Goal: Check status: Check status

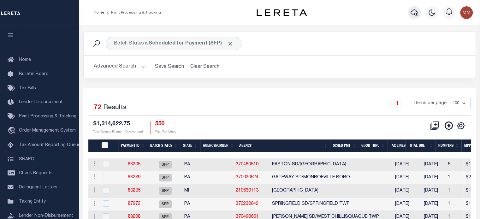
click at [414, 14] on icon "button" at bounding box center [415, 12] width 8 height 7
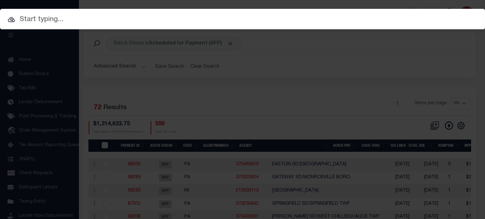
click at [373, 22] on input "text" at bounding box center [242, 19] width 485 height 11
paste input "5422962"
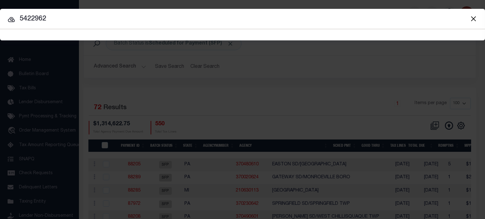
type input "5422962"
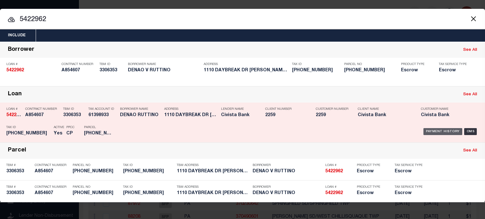
click at [447, 132] on div "Payment History" at bounding box center [442, 131] width 39 height 7
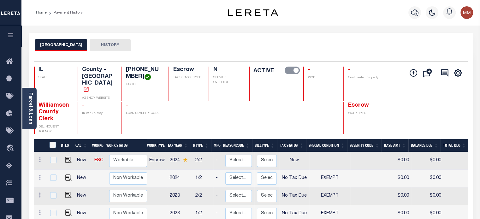
click at [105, 43] on button "HISTORY" at bounding box center [110, 45] width 41 height 12
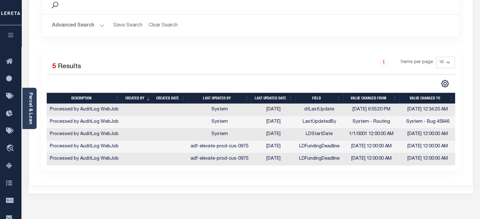
scroll to position [0, 1]
click at [264, 109] on td "07/14/2025" at bounding box center [273, 110] width 44 height 12
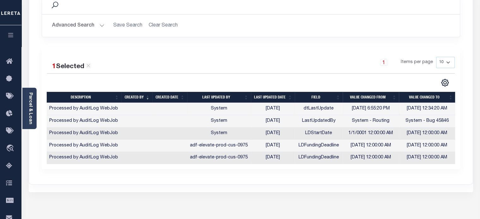
click at [226, 104] on td "System" at bounding box center [219, 109] width 64 height 12
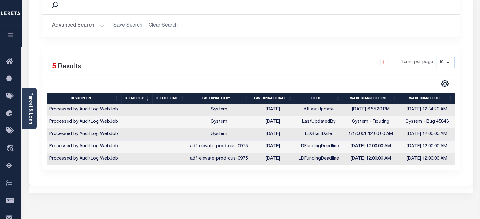
click at [102, 110] on td "Processed by AuditLog WebJob" at bounding box center [83, 110] width 75 height 12
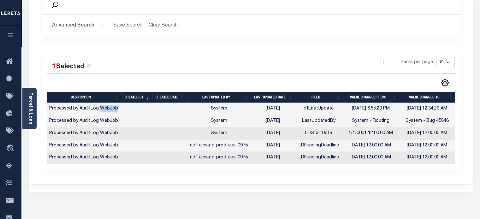
click at [102, 110] on td "Processed by AuditLog WebJob" at bounding box center [83, 109] width 75 height 12
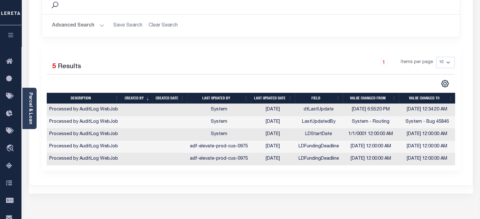
click at [444, 109] on td "7/15/2025 12:34:20 AM" at bounding box center [427, 110] width 56 height 12
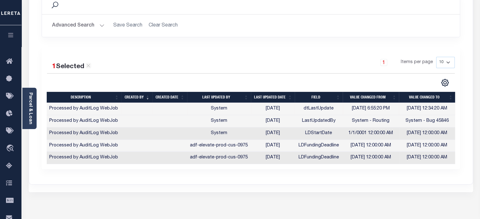
click at [444, 109] on td "7/15/2025 12:34:20 AM" at bounding box center [427, 109] width 56 height 12
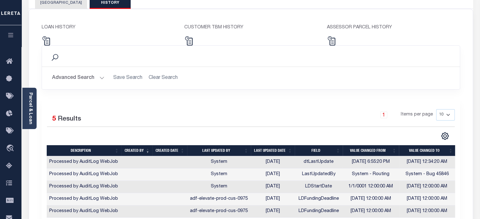
scroll to position [32, 0]
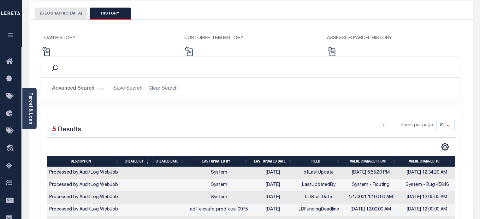
click at [60, 15] on button "[GEOGRAPHIC_DATA]" at bounding box center [61, 14] width 52 height 12
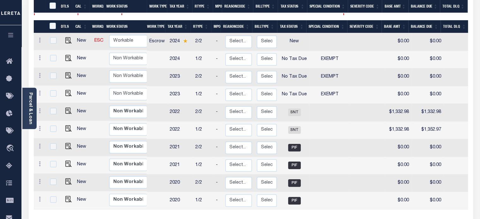
scroll to position [170, 0]
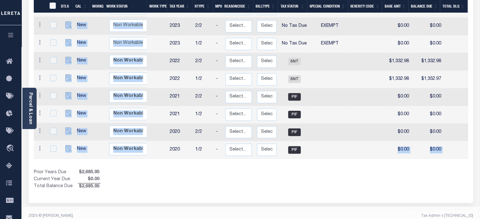
drag, startPoint x: 245, startPoint y: 148, endPoint x: 350, endPoint y: 144, distance: 104.8
click at [350, 144] on div "DTLS CAL WorkQ Work Status Work Type Tax Year RType MPO ReasonCode BillType Tax…" at bounding box center [251, 79] width 434 height 221
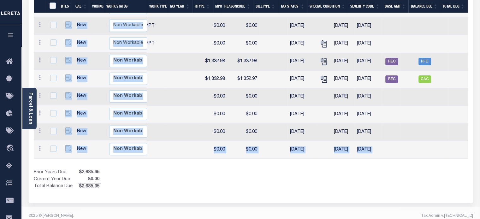
scroll to position [0, 185]
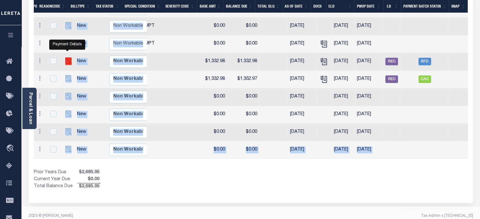
click at [65, 57] on img "" at bounding box center [68, 60] width 6 height 6
checkbox input "true"
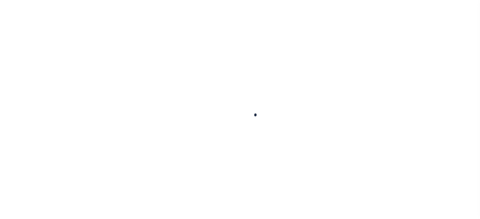
checkbox input "false"
type input "[DATE]"
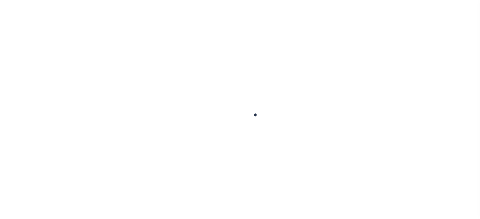
type input "$1,332.98"
select select "SNT"
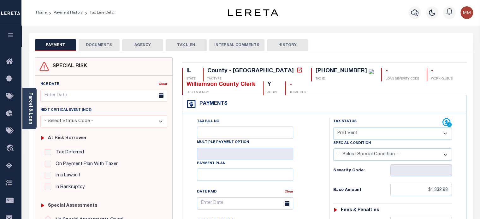
click at [283, 44] on button "HISTORY" at bounding box center [287, 45] width 41 height 12
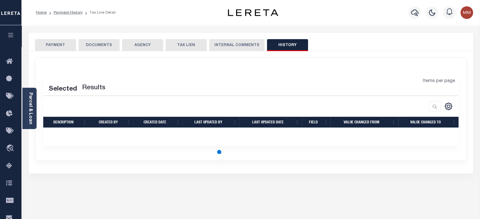
select select "50"
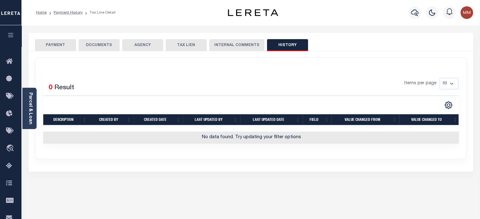
click at [237, 45] on button "INTERNAL COMMENTS" at bounding box center [236, 45] width 55 height 12
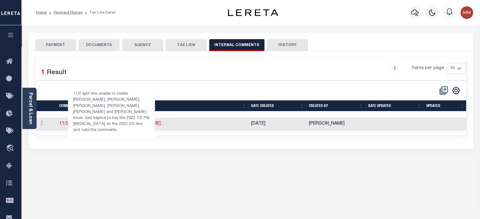
click at [144, 126] on link "11/2 spcl line unable to create. [PERSON_NAME]..." at bounding box center [111, 123] width 104 height 4
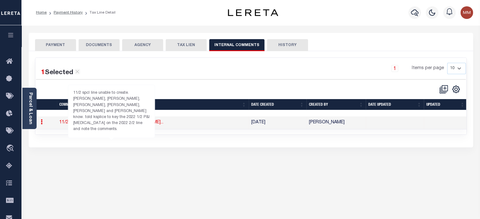
click at [112, 122] on link "11/2 spcl line unable to create. [PERSON_NAME]..." at bounding box center [111, 122] width 104 height 4
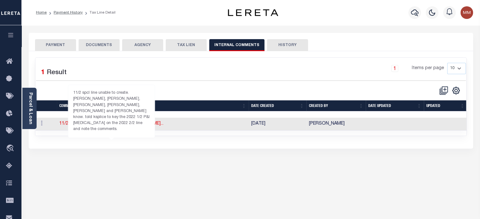
click at [112, 122] on link "11/2 spcl line unable to create. [PERSON_NAME]..." at bounding box center [111, 123] width 104 height 4
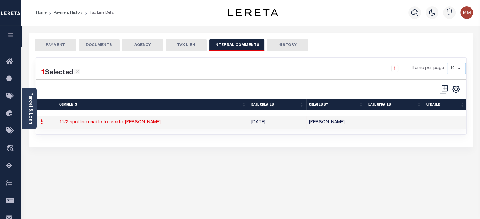
click at [41, 123] on icon at bounding box center [42, 121] width 2 height 5
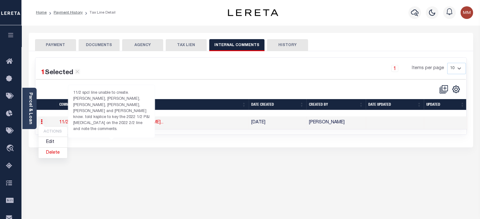
click at [103, 124] on link "11/2 spcl line unable to create. [PERSON_NAME]..." at bounding box center [111, 122] width 104 height 4
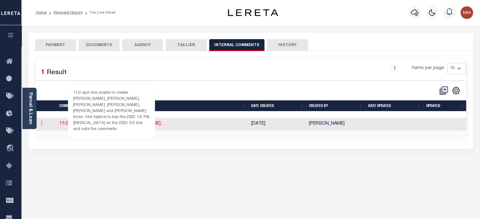
click at [103, 124] on link "11/2 spcl line unable to create. [PERSON_NAME]..." at bounding box center [111, 123] width 104 height 4
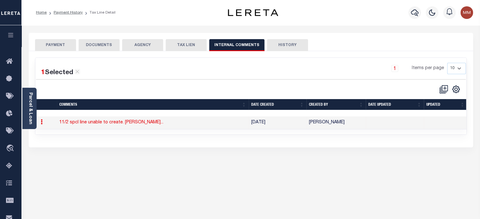
click at [322, 121] on td "[PERSON_NAME]" at bounding box center [335, 122] width 59 height 13
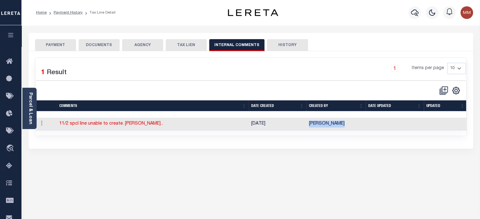
click at [322, 121] on td "[PERSON_NAME]" at bounding box center [335, 124] width 59 height 13
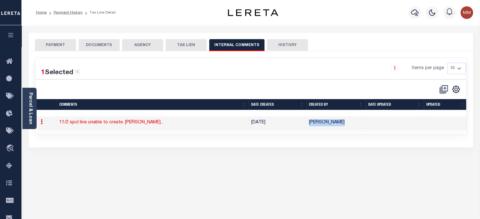
click at [189, 43] on button "TAX LIEN" at bounding box center [186, 45] width 41 height 12
checkbox input "false"
radio input "true"
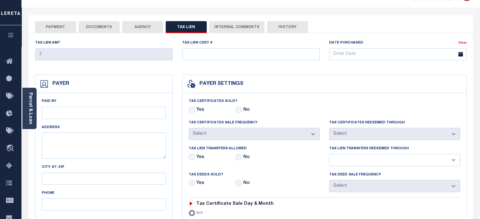
scroll to position [18, 0]
click at [145, 27] on button "AGENCY" at bounding box center [142, 27] width 41 height 12
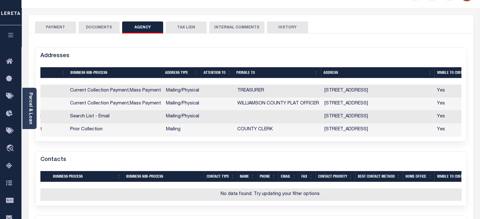
scroll to position [0, 0]
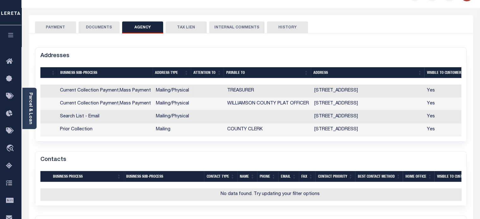
drag, startPoint x: 181, startPoint y: 94, endPoint x: 179, endPoint y: 91, distance: 3.4
click at [181, 94] on td "Mailing/Physical" at bounding box center [172, 91] width 38 height 13
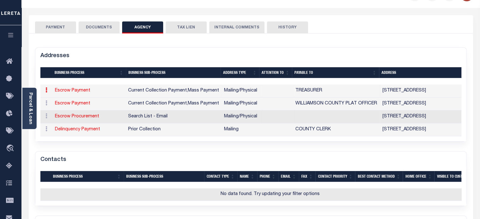
click at [71, 89] on link "Escrow Payment" at bounding box center [72, 90] width 35 height 4
select select "1"
checkbox input "false"
select select
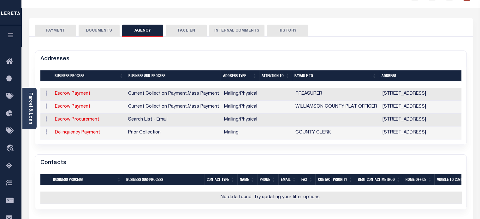
type input "[STREET_ADDRESS]"
type input "[PERSON_NAME]"
select select "IL"
type input "62959"
select select "5"
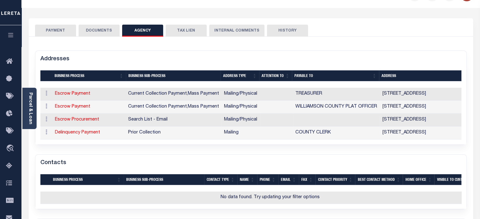
checkbox input "true"
type input "WILLIAMSON COUNTY PLAT OFFICER"
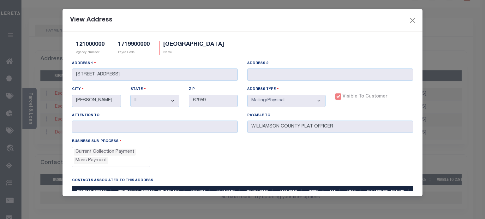
scroll to position [28, 0]
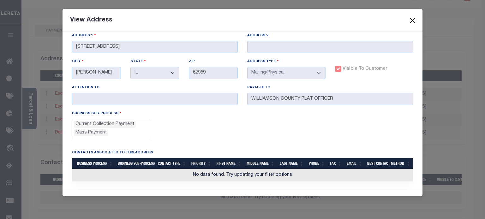
click at [413, 21] on button "Close" at bounding box center [412, 20] width 8 height 8
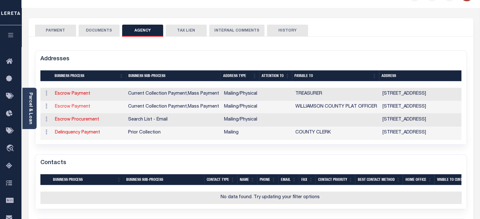
click at [63, 105] on link "Escrow Payment" at bounding box center [72, 106] width 35 height 4
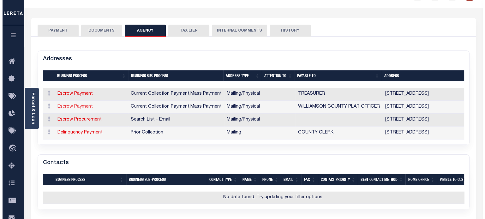
select select "11"
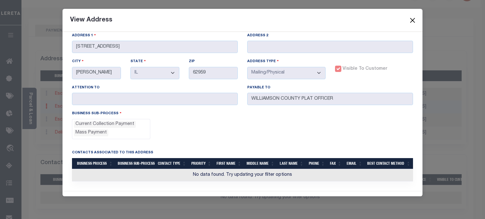
click at [412, 21] on button "Close" at bounding box center [412, 20] width 8 height 8
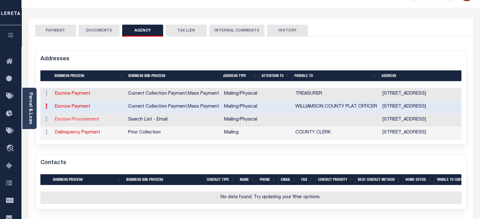
click at [79, 120] on link "Escrow Procurement" at bounding box center [77, 119] width 44 height 4
select select
select select "1"
checkbox input "false"
select select
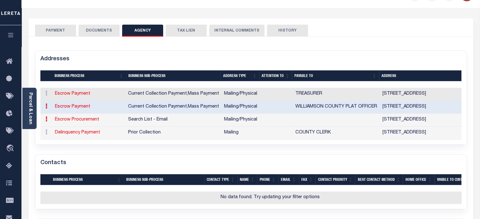
type input "[STREET_ADDRESS]"
type input "[PERSON_NAME]"
select select "IL"
type input "62959"
select select "5"
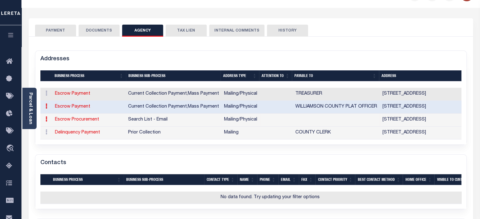
checkbox input "true"
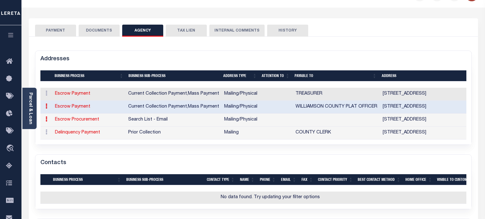
select select "5"
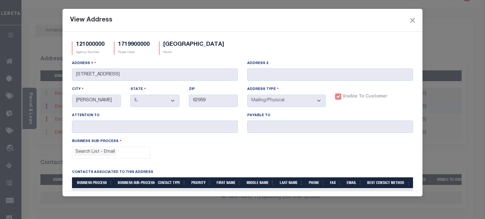
scroll to position [0, 0]
click at [413, 21] on button "Close" at bounding box center [412, 20] width 8 height 8
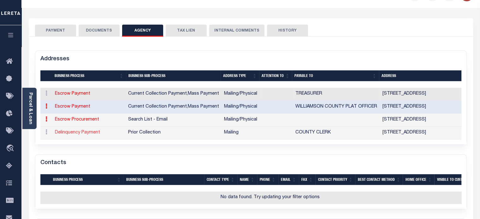
click at [77, 133] on link "Delinquency Payment" at bounding box center [77, 132] width 45 height 4
select select
select select "1"
checkbox input "false"
type input "[STREET_ADDRESS]"
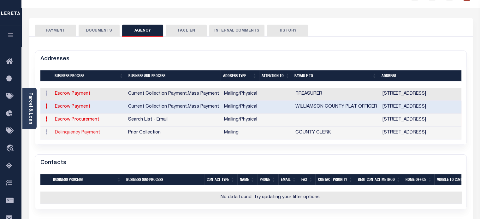
type input "[PERSON_NAME]"
select select "IL"
type input "62959"
checkbox input "true"
type input "COUNTY CLERK"
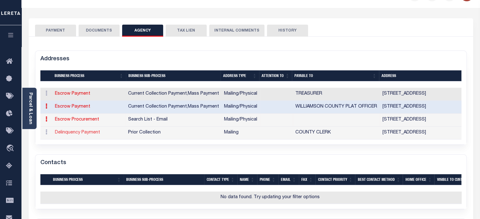
select select "27"
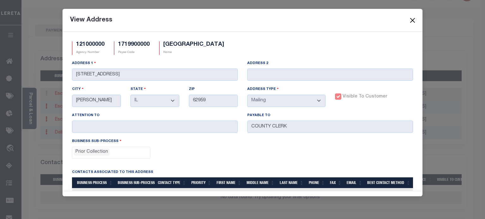
click at [411, 19] on button "Close" at bounding box center [412, 20] width 8 height 8
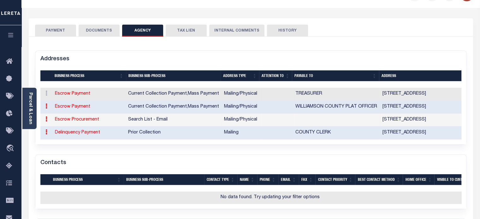
click at [101, 31] on button "DOCUMENTS" at bounding box center [99, 31] width 41 height 12
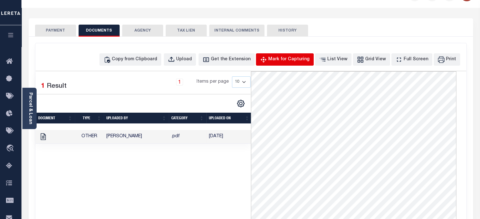
scroll to position [14, 0]
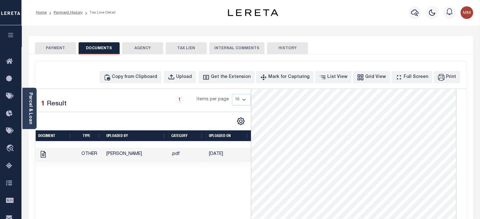
click at [64, 47] on button "PAYMENT" at bounding box center [55, 48] width 41 height 12
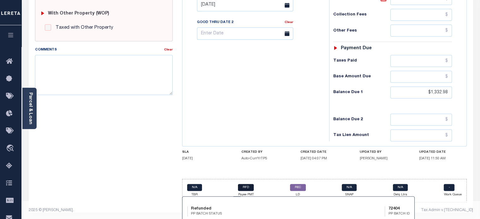
click at [245, 187] on link "RFD" at bounding box center [246, 187] width 16 height 7
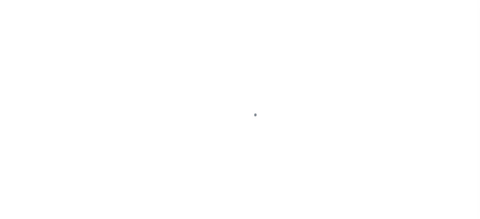
select select "RFD"
select select "CHK"
select select "[PERSON_NAME]"
select select "FDX"
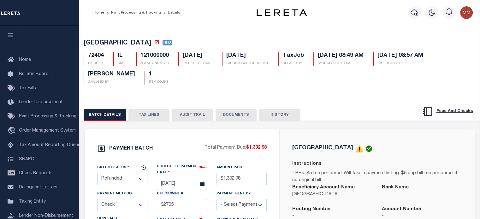
click at [273, 116] on button "HISTORY" at bounding box center [279, 115] width 41 height 12
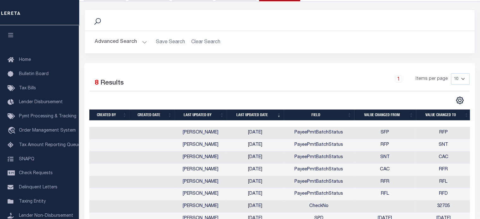
scroll to position [162, 0]
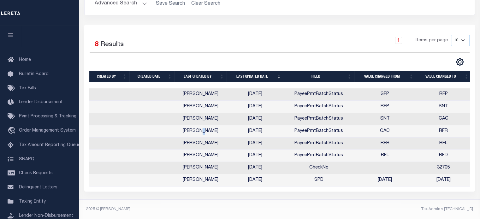
click at [200, 129] on td "[PERSON_NAME]" at bounding box center [200, 131] width 52 height 12
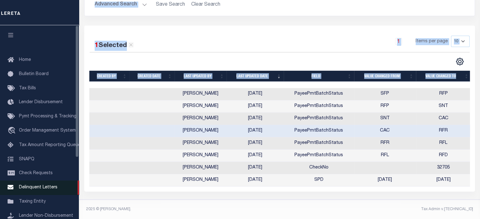
drag, startPoint x: 221, startPoint y: 187, endPoint x: 42, endPoint y: 183, distance: 179.3
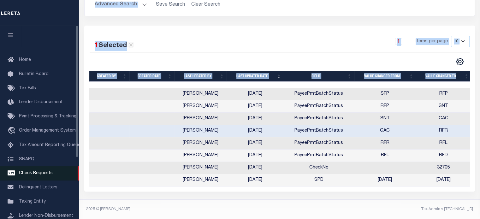
click at [41, 183] on div "Home Pymt Processing & Tracking Details Profile Sign out" at bounding box center [240, 31] width 480 height 376
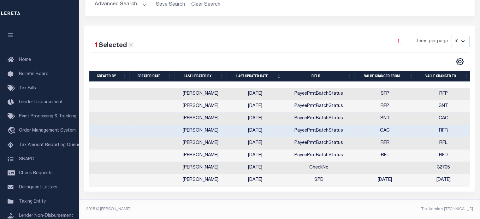
click at [334, 129] on td "PayeePmtBatchStatus" at bounding box center [319, 131] width 70 height 12
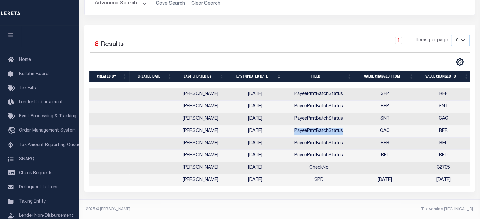
click at [334, 129] on td "PayeePmtBatchStatus" at bounding box center [319, 131] width 70 height 12
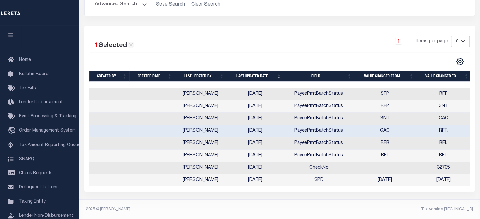
click at [331, 119] on td "PayeePmtBatchStatus" at bounding box center [319, 119] width 70 height 12
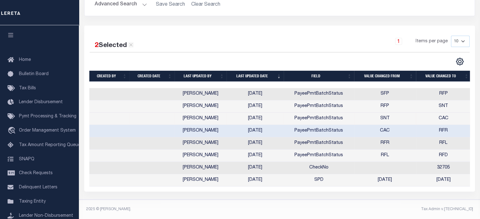
drag, startPoint x: 331, startPoint y: 116, endPoint x: 331, endPoint y: 112, distance: 4.1
click at [331, 116] on td "PayeePmtBatchStatus" at bounding box center [319, 119] width 70 height 12
drag, startPoint x: 331, startPoint y: 112, endPoint x: 331, endPoint y: 108, distance: 4.7
click at [331, 113] on td "PayeePmtBatchStatus" at bounding box center [319, 119] width 70 height 12
drag, startPoint x: 331, startPoint y: 106, endPoint x: 331, endPoint y: 92, distance: 13.9
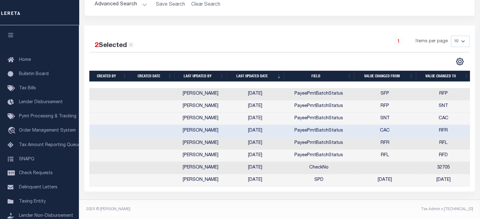
click at [331, 106] on td "PayeePmtBatchStatus" at bounding box center [319, 106] width 70 height 12
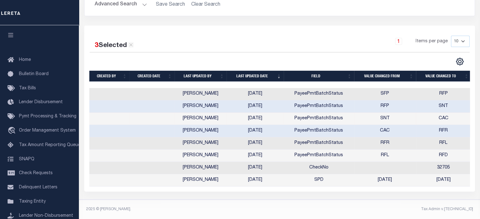
drag, startPoint x: 331, startPoint y: 92, endPoint x: 331, endPoint y: 87, distance: 5.0
click at [331, 92] on td "PayeePmtBatchStatus" at bounding box center [319, 94] width 70 height 12
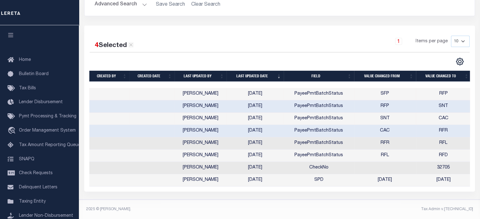
click at [331, 88] on td "PayeePmtBatchStatus" at bounding box center [319, 94] width 70 height 12
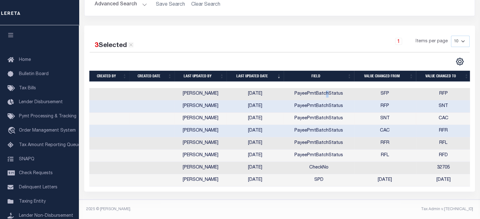
drag, startPoint x: 328, startPoint y: 89, endPoint x: 325, endPoint y: 93, distance: 5.4
click at [325, 93] on td "PayeePmtBatchStatus" at bounding box center [319, 94] width 70 height 12
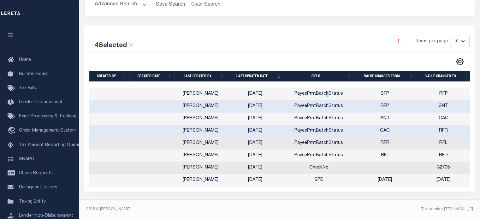
click at [325, 93] on td "PayeePmtBatchStatus" at bounding box center [319, 94] width 70 height 12
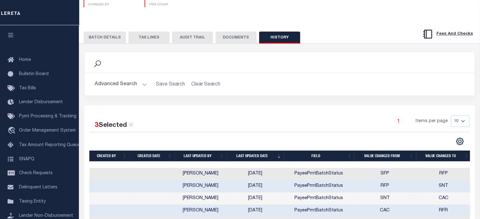
scroll to position [67, 0]
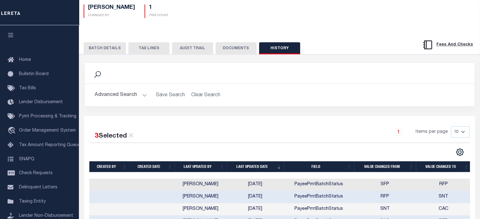
click at [230, 49] on button "DOCUMENTS" at bounding box center [236, 48] width 41 height 12
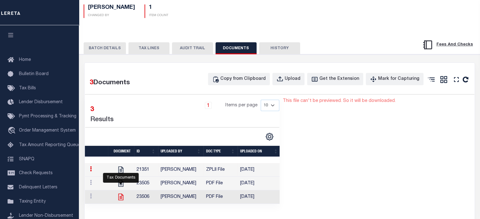
click at [119, 193] on icon at bounding box center [121, 197] width 8 height 8
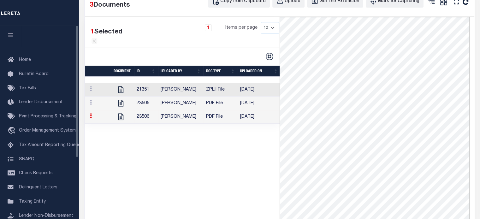
scroll to position [161, 0]
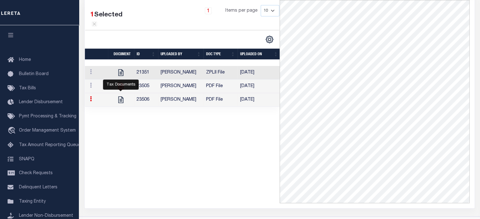
click at [119, 90] on icon at bounding box center [121, 86] width 8 height 8
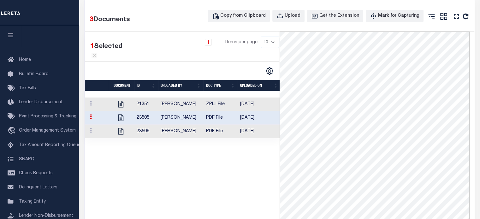
scroll to position [180, 0]
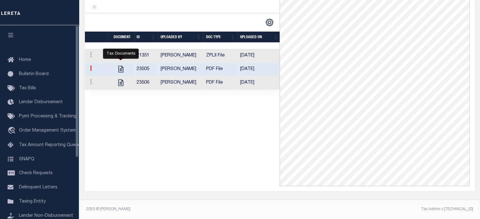
click at [121, 59] on icon at bounding box center [120, 55] width 5 height 7
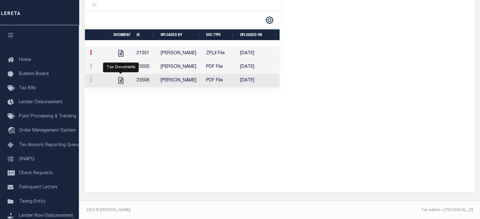
drag, startPoint x: 120, startPoint y: 78, endPoint x: 132, endPoint y: 78, distance: 12.0
click at [120, 71] on icon at bounding box center [121, 67] width 8 height 8
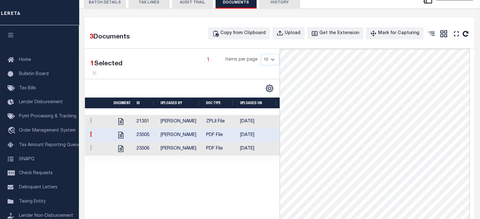
scroll to position [126, 0]
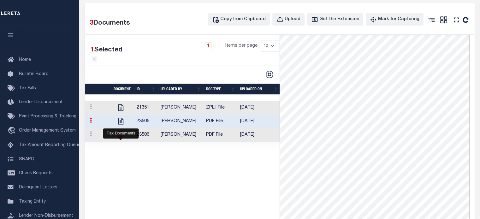
click at [121, 139] on icon at bounding box center [121, 135] width 8 height 8
